Goal: Information Seeking & Learning: Understand process/instructions

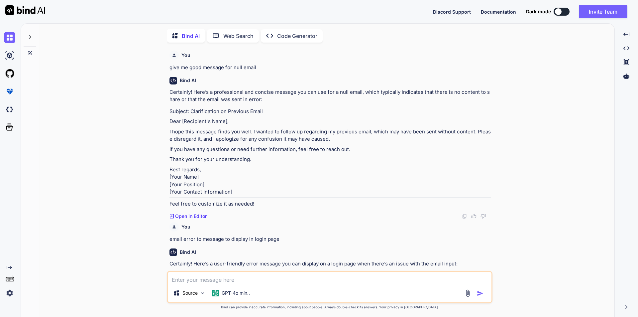
scroll to position [319, 0]
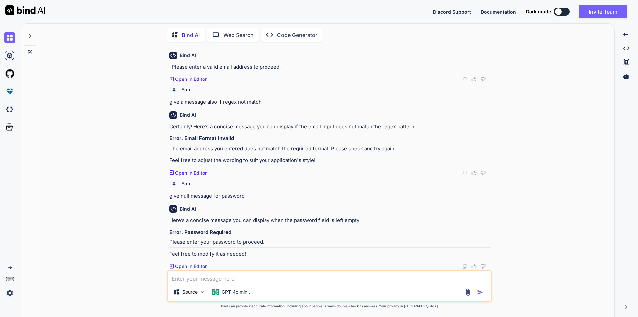
type textarea "x"
type textarea "d"
type textarea "x"
type textarea "do"
type textarea "x"
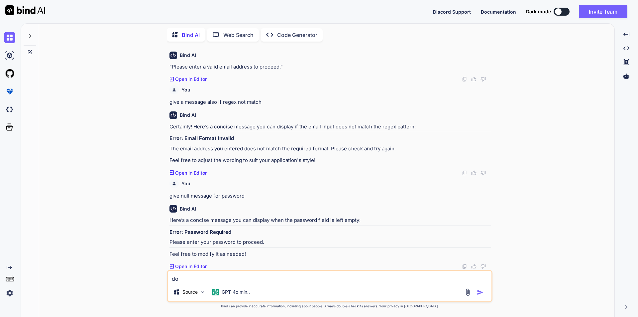
type textarea "do"
type textarea "x"
type textarea "do y"
type textarea "x"
type textarea "do yo"
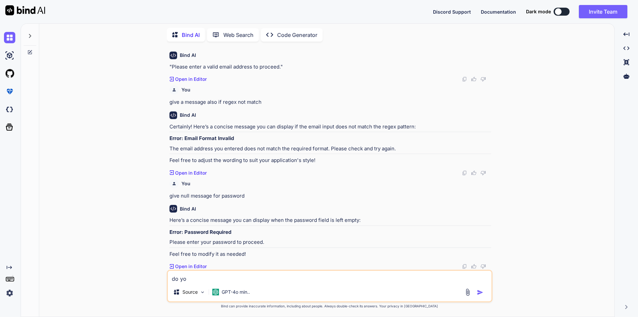
type textarea "x"
type textarea "do you"
type textarea "x"
type textarea "do you"
type textarea "x"
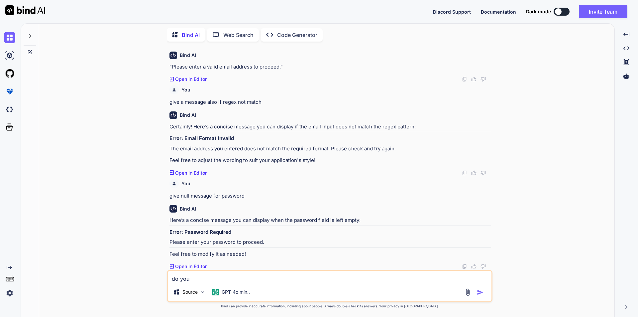
type textarea "do you k"
type textarea "x"
type textarea "do you kn"
type textarea "x"
type textarea "do you kno"
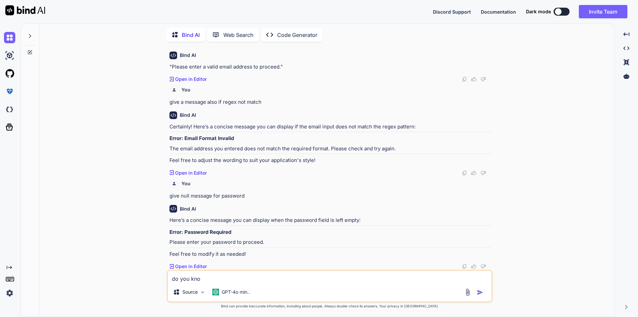
type textarea "x"
type textarea "do you know"
type textarea "x"
type textarea "do you know"
type textarea "x"
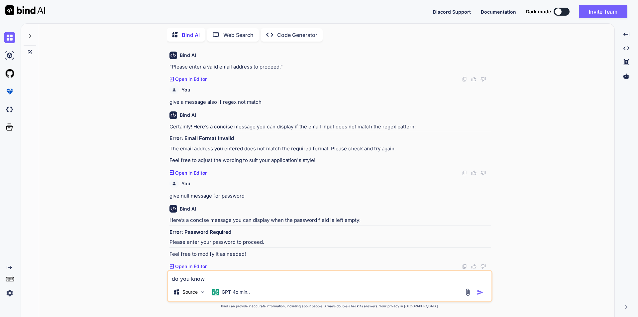
type textarea "do you know a"
type textarea "x"
type textarea "do you know ab"
type textarea "x"
type textarea "do you know abo"
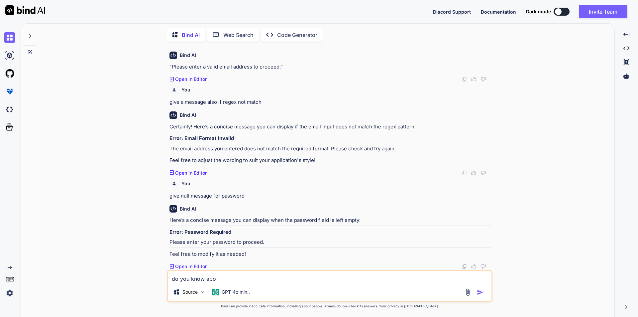
type textarea "x"
type textarea "do you know abou"
type textarea "x"
type textarea "do you know about"
type textarea "x"
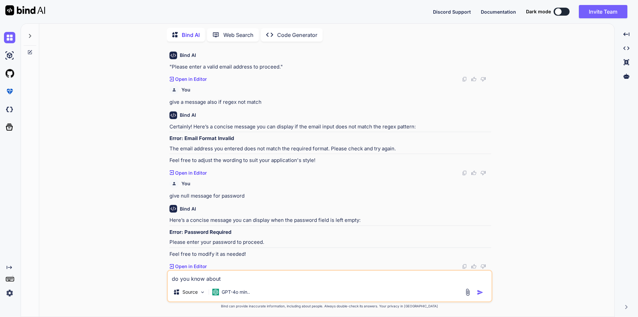
type textarea "do you know about"
type textarea "x"
type textarea "do you know about t"
type textarea "x"
type textarea "do you know about th"
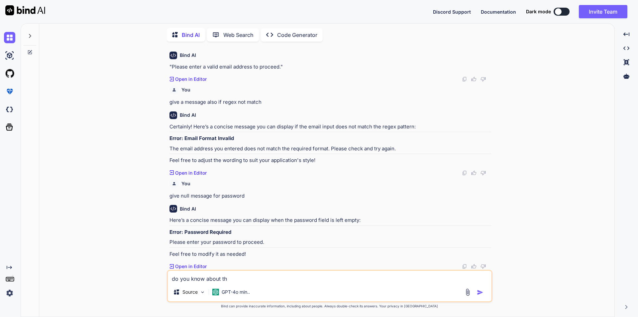
type textarea "x"
type textarea "do you know about the"
type textarea "x"
type textarea "do you know about the"
type textarea "x"
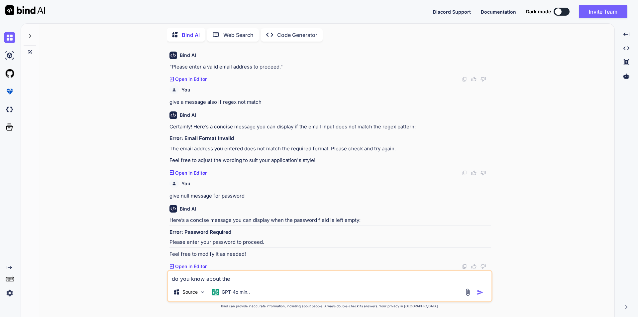
type textarea "do you know about the m"
type textarea "x"
type textarea "do you know about the"
type textarea "x"
type textarea "do you know about the ."
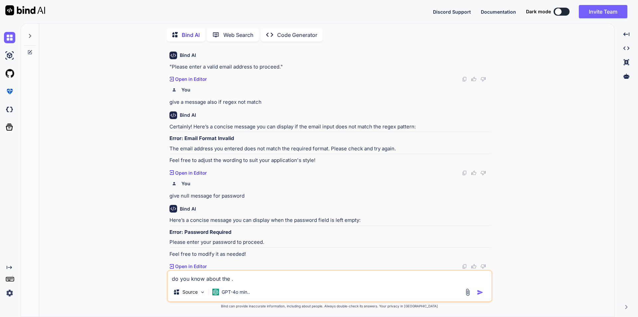
type textarea "x"
type textarea "do you know about the"
type textarea "x"
type textarea "do you know about the M"
type textarea "x"
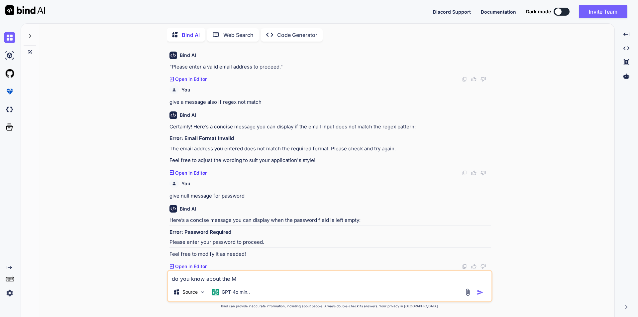
type textarea "do you know about the MA"
type textarea "x"
type textarea "do you know about the MAU"
type textarea "x"
type textarea "do you know about the MAUI"
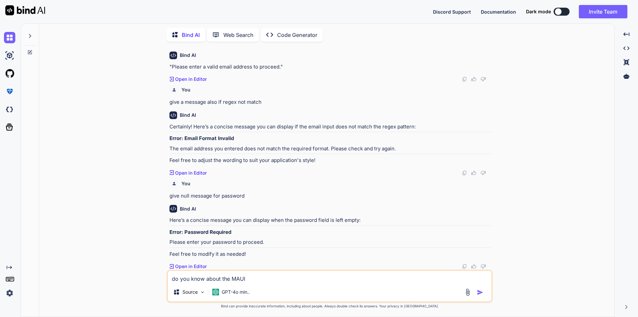
type textarea "x"
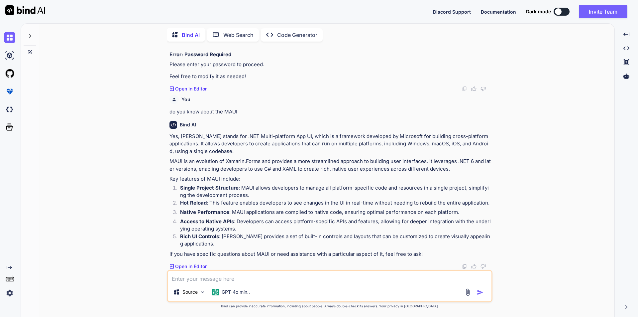
scroll to position [497, 0]
click at [263, 277] on textarea at bounding box center [330, 277] width 324 height 12
type textarea "i need to implement the functionality to login with google in MAUI so can you g…"
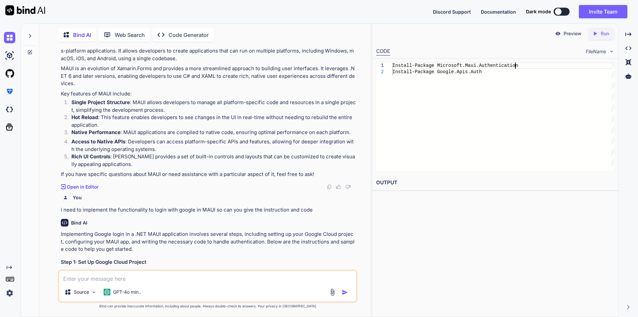
scroll to position [0, 0]
drag, startPoint x: 515, startPoint y: 65, endPoint x: 441, endPoint y: 65, distance: 74.4
click at [441, 65] on div "Install-Package Microsoft.Maui.Authentication Install-Package Google.Apis.Auth" at bounding box center [503, 116] width 222 height 108
type textarea "Install-Package Microsoft.Maui.Authentication Install-Package Google.Apis.Auth"
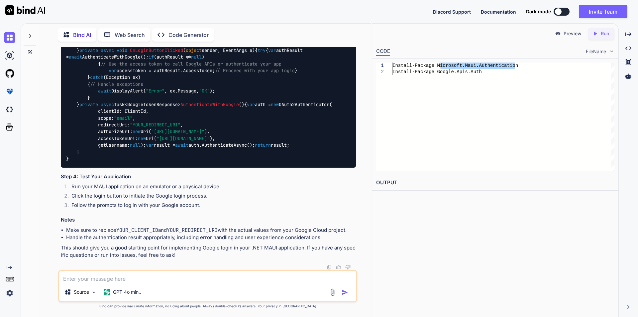
scroll to position [1265, 0]
click at [196, 92] on code "using Microsoft.Maui.Authentication; using Google.Apis.Auth; using System.Net.H…" at bounding box center [208, 95] width 285 height 136
click at [120, 162] on code "using Microsoft.Maui.Authentication; using Google.Apis.Auth; using System.Net.H…" at bounding box center [208, 95] width 285 height 136
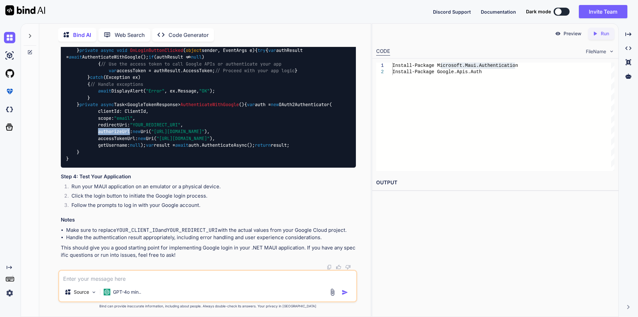
click at [120, 162] on code "using Microsoft.Maui.Authentication; using Google.Apis.Auth; using System.Net.H…" at bounding box center [208, 95] width 285 height 136
click at [112, 162] on code "using Microsoft.Maui.Authentication; using Google.Apis.Auth; using System.Net.H…" at bounding box center [208, 95] width 285 height 136
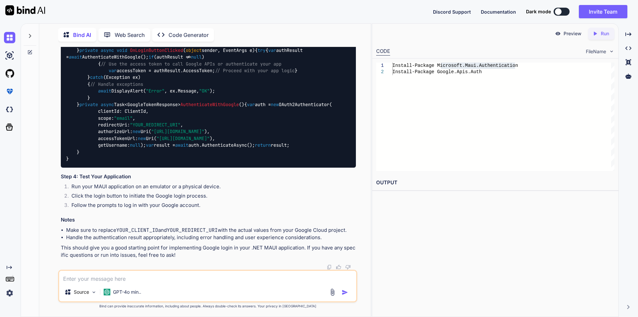
click at [114, 162] on code "using Microsoft.Maui.Authentication; using Google.Apis.Auth; using System.Net.H…" at bounding box center [208, 95] width 285 height 136
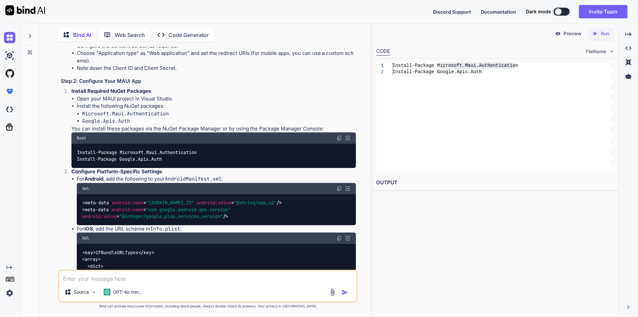
scroll to position [800, 0]
